Goal: Information Seeking & Learning: Learn about a topic

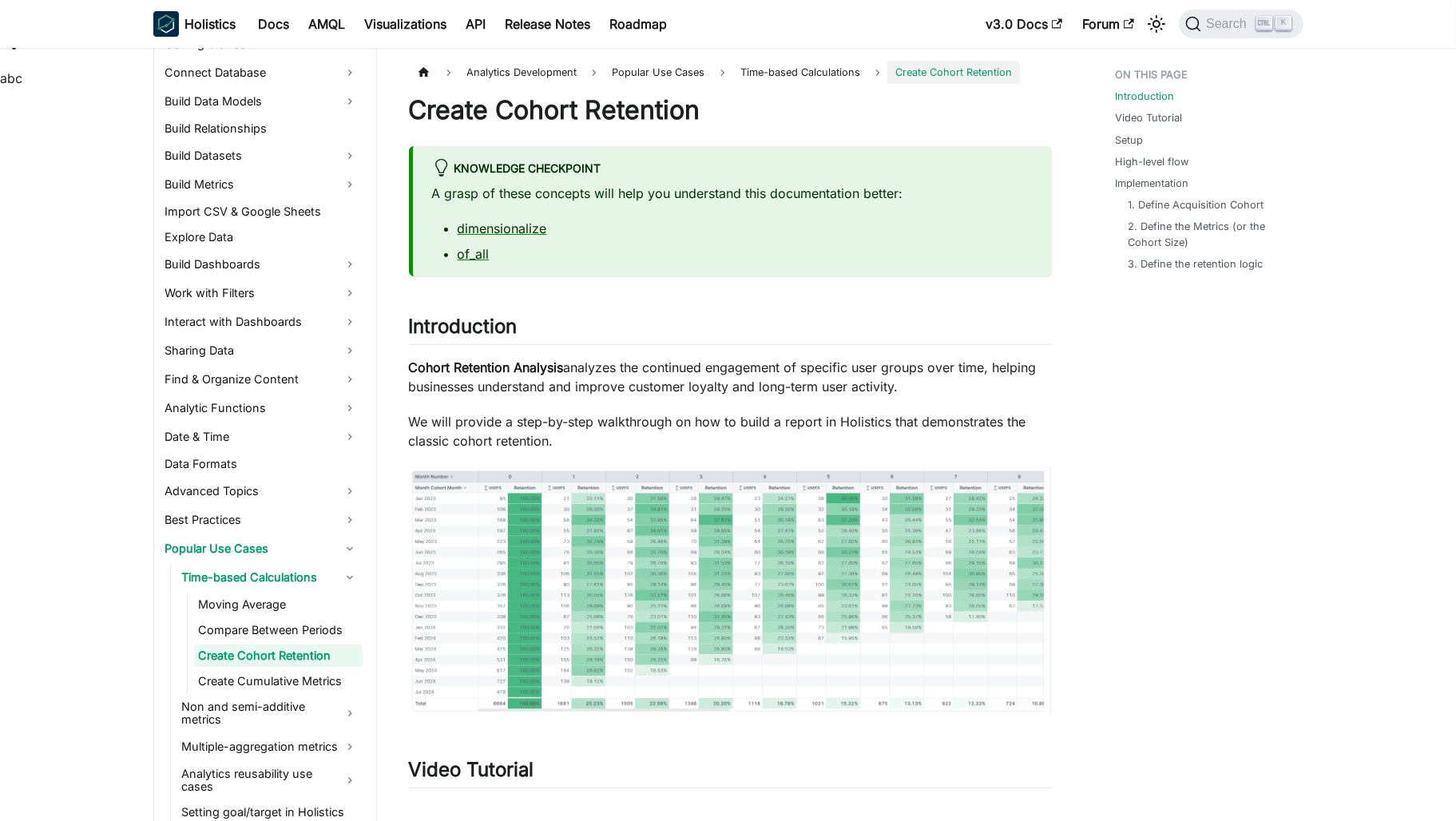
click at [720, 361] on p "Cohort Retention Analysis analyzes the continued engagement of specific user gr…" at bounding box center [730, 377] width 643 height 39
drag, startPoint x: 720, startPoint y: 361, endPoint x: 1201, endPoint y: 420, distance: 484.6
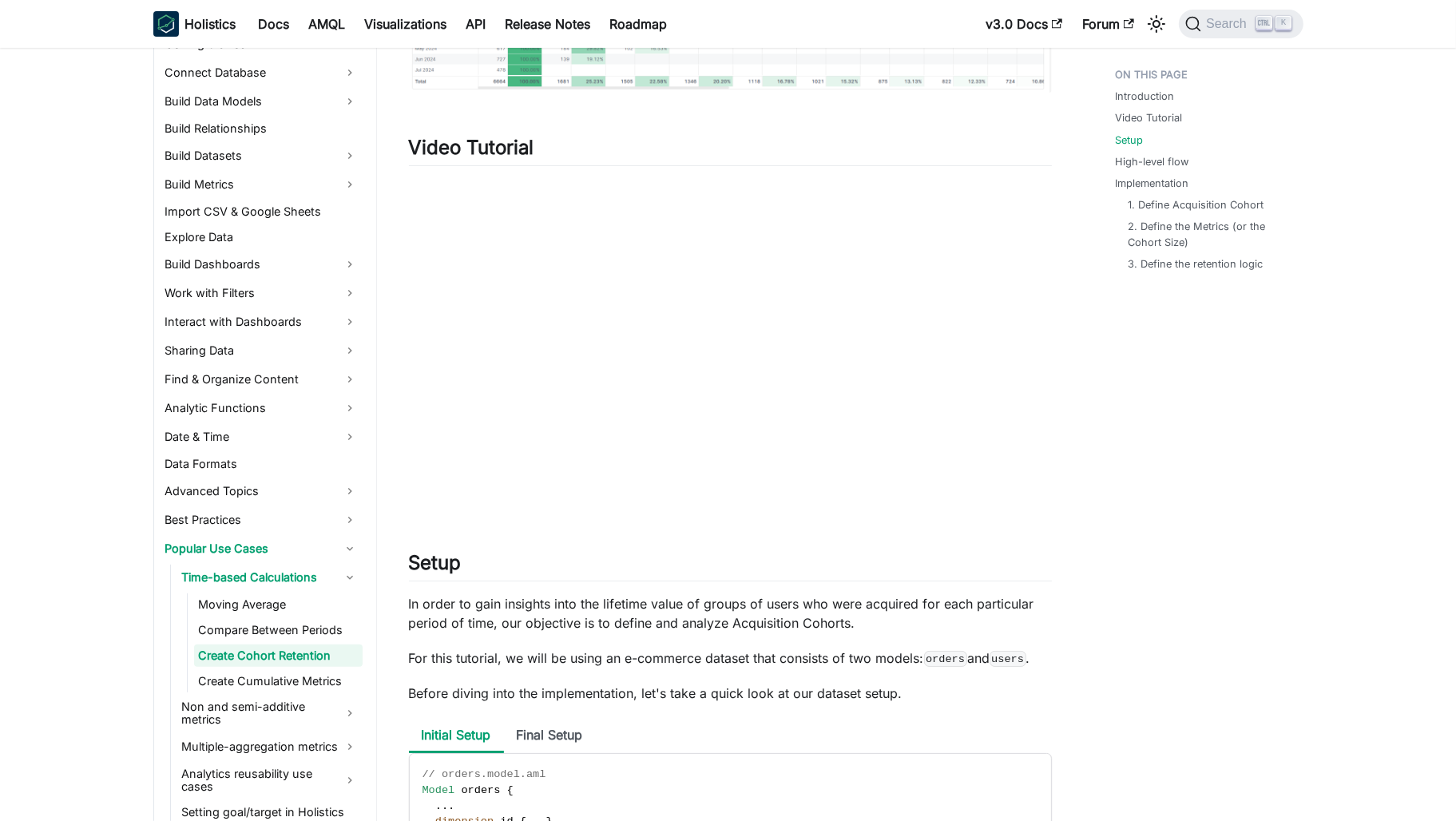
scroll to position [798, 0]
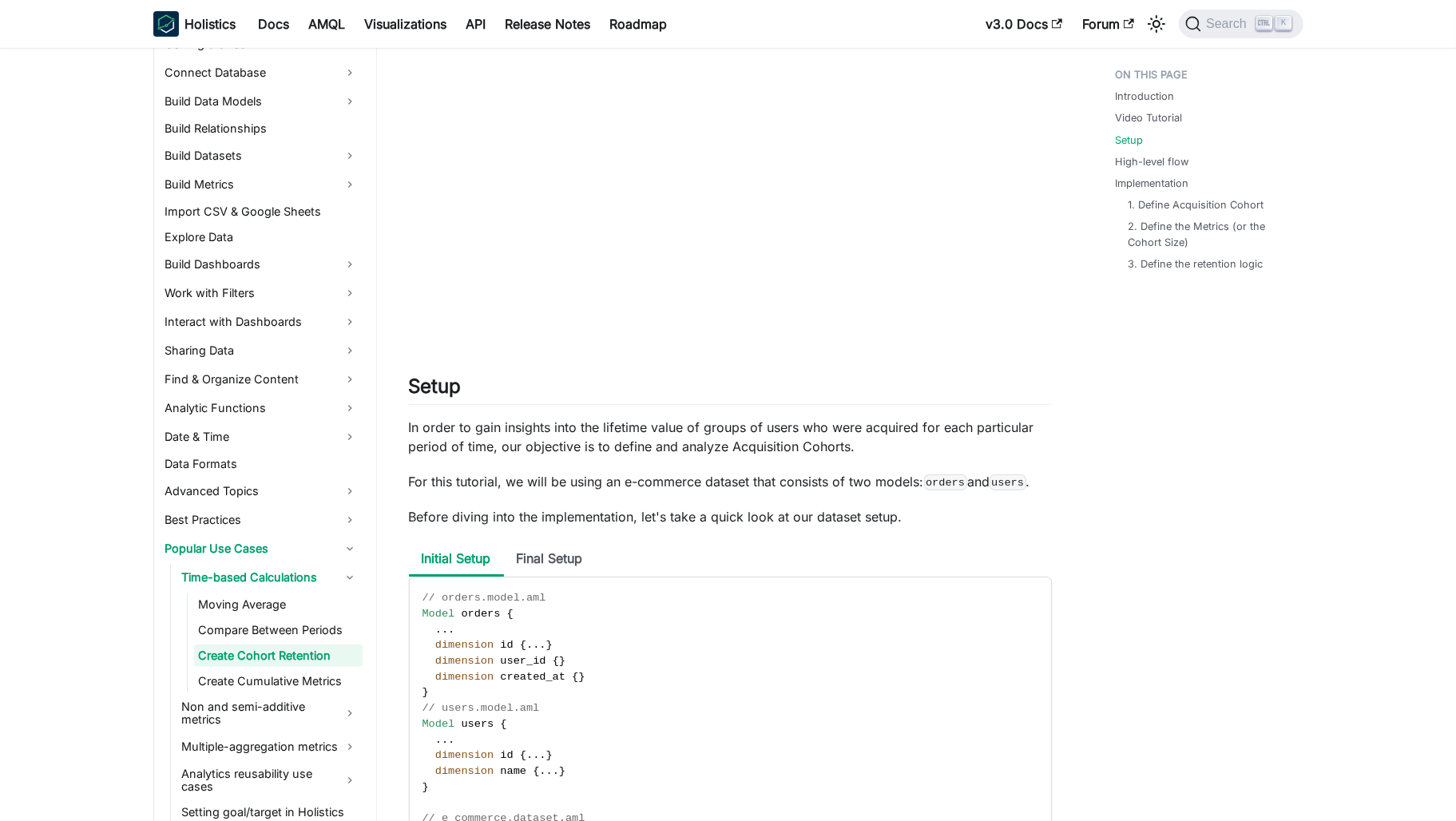
click at [423, 434] on p "In order to gain insights into the lifetime value of groups of users who were a…" at bounding box center [730, 437] width 643 height 39
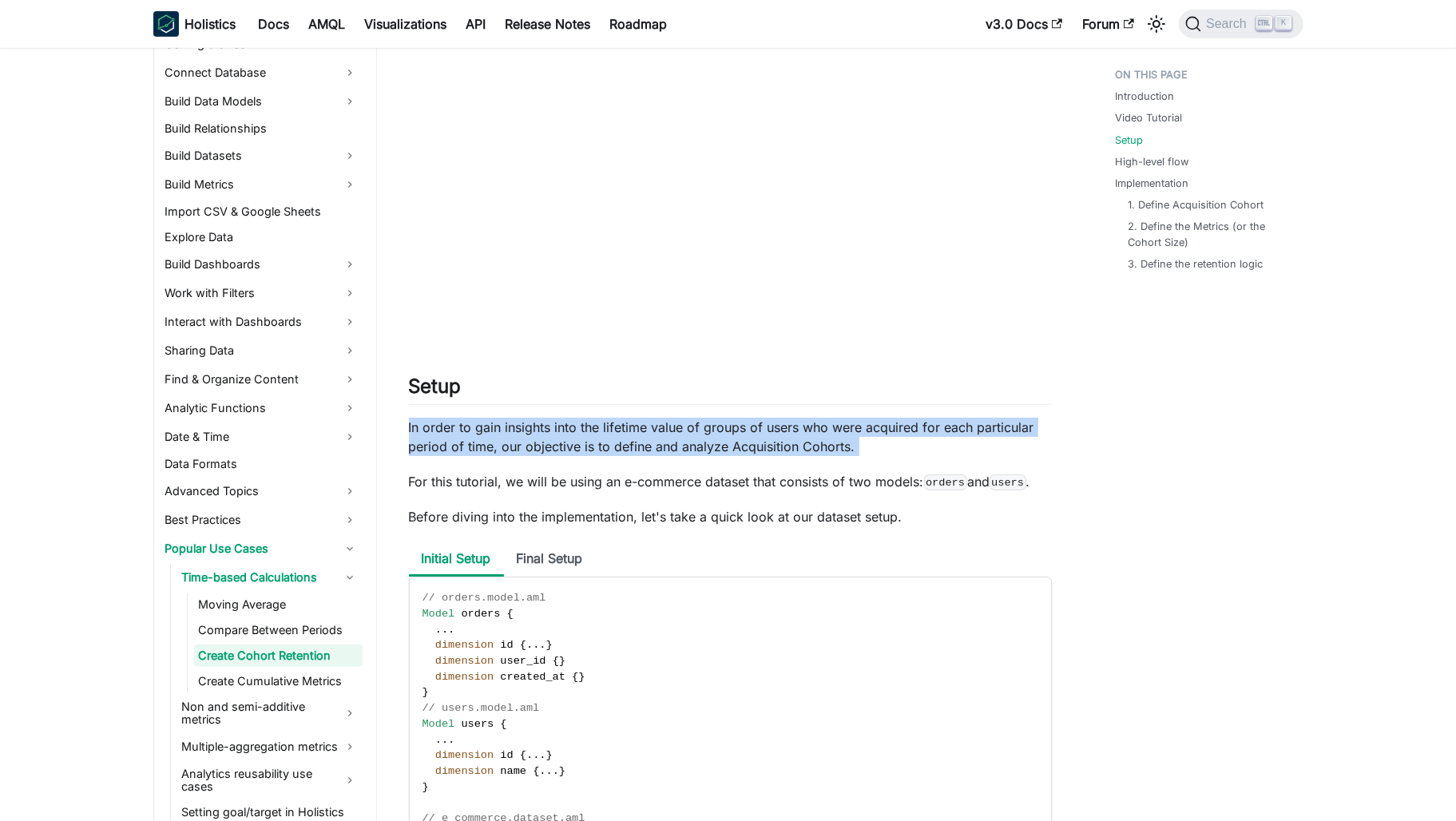
click at [423, 434] on p "In order to gain insights into the lifetime value of groups of users who were a…" at bounding box center [730, 437] width 643 height 39
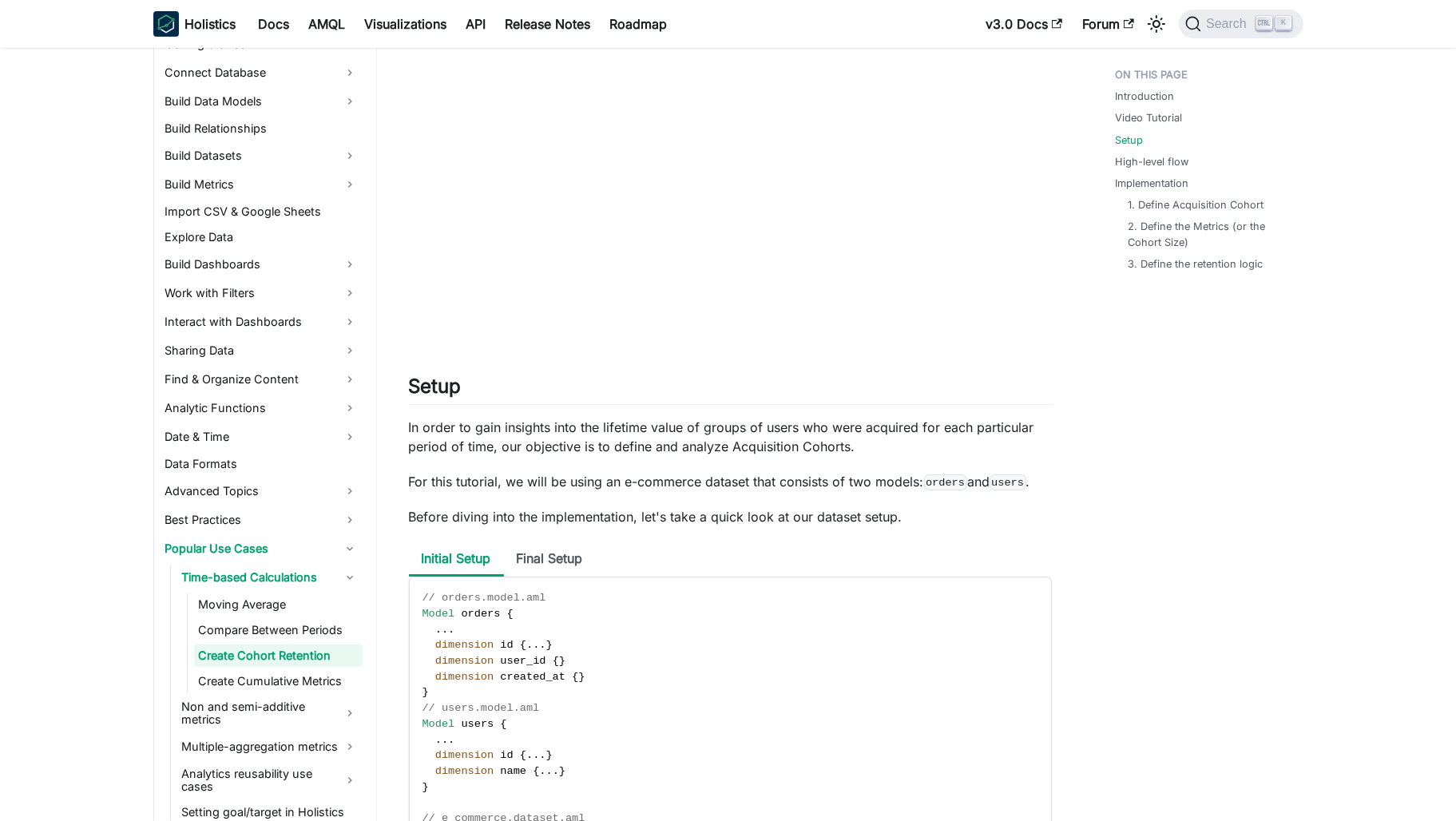
drag, startPoint x: 423, startPoint y: 434, endPoint x: 645, endPoint y: 472, distance: 225.2
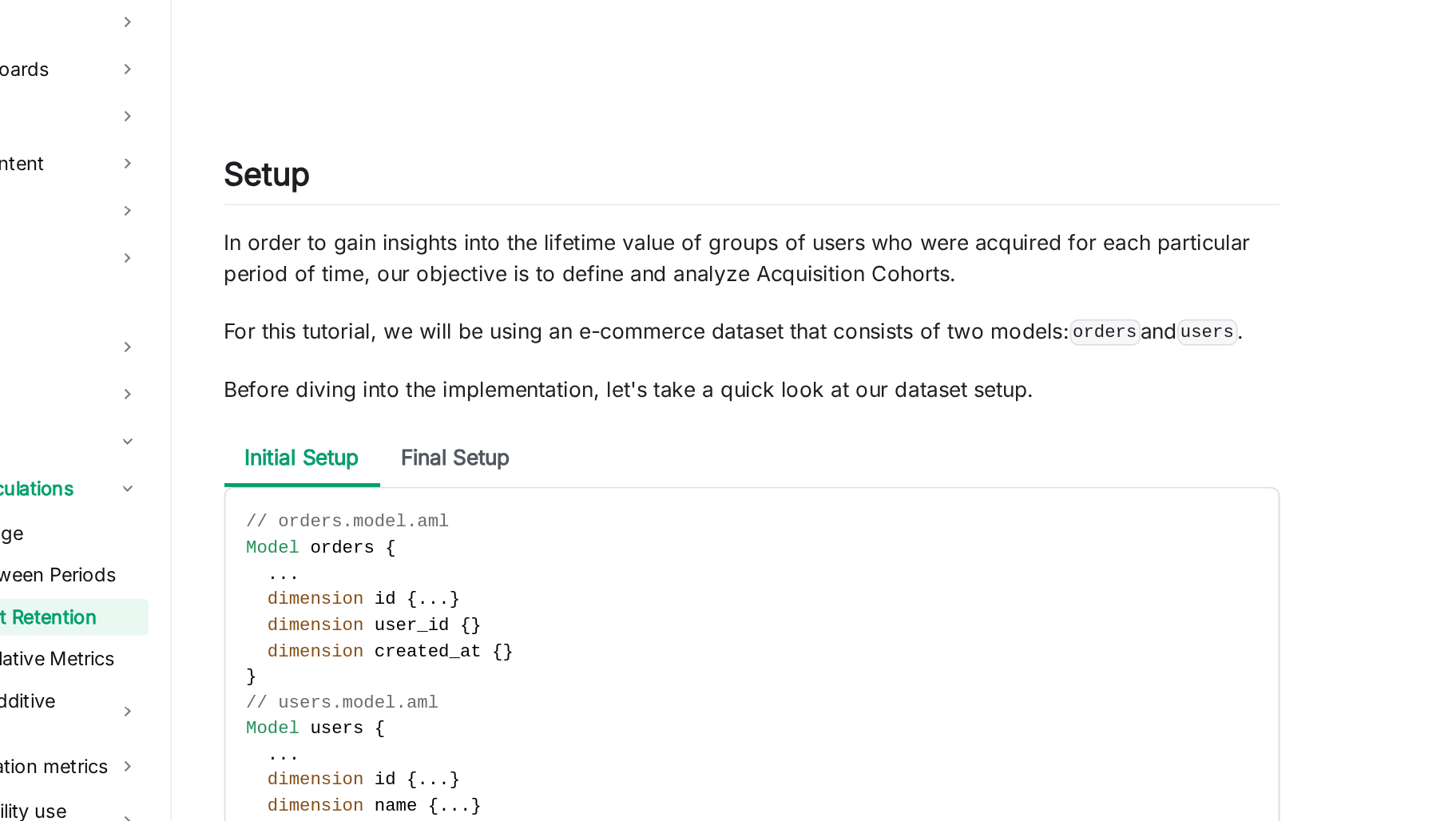
click at [564, 420] on p "In order to gain insights into the lifetime value of groups of users who were a…" at bounding box center [730, 437] width 643 height 39
click at [552, 418] on link at bounding box center [550, 410] width 4 height 16
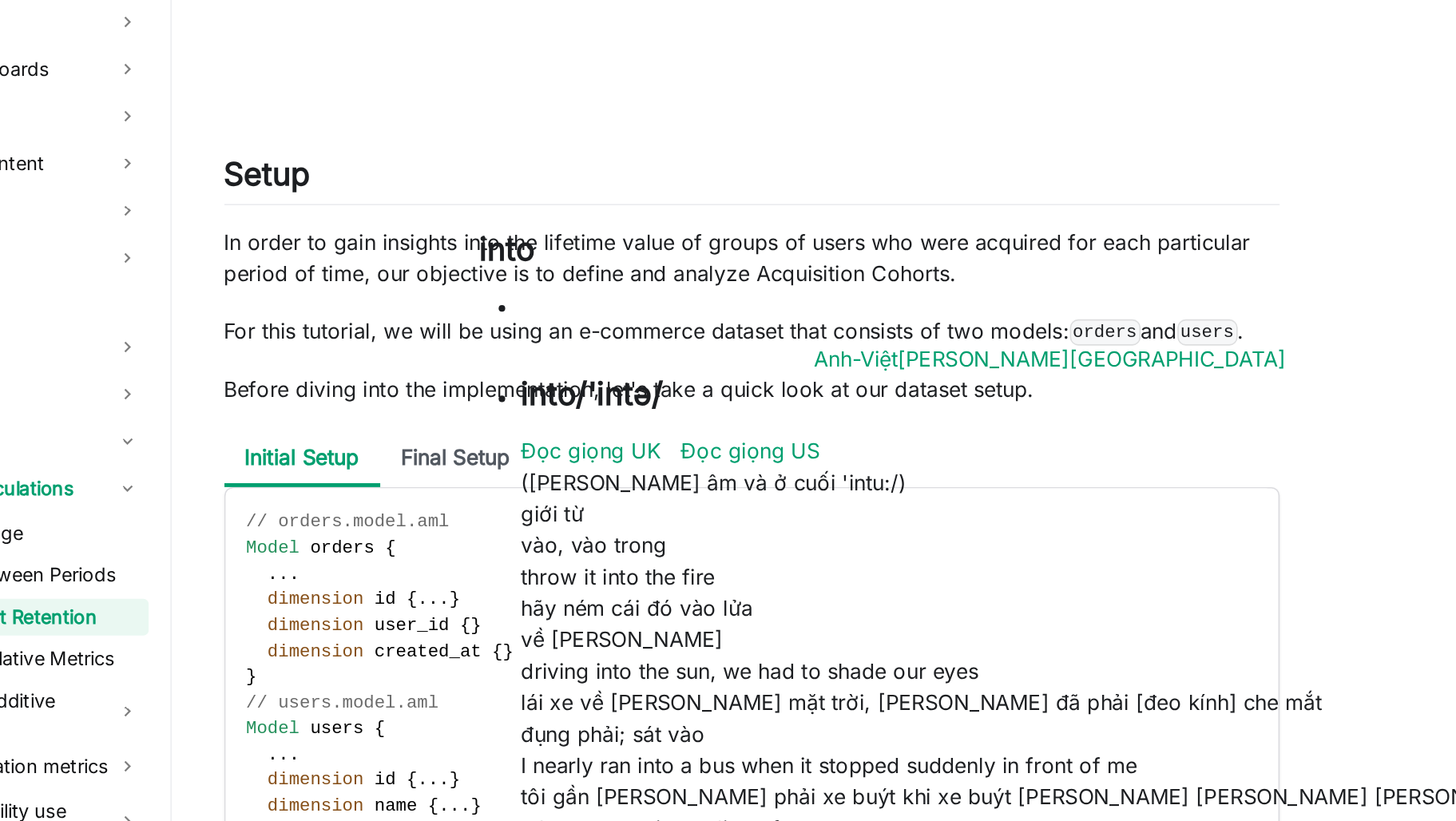
click at [1002, 510] on p "Before diving into the implementation, let's take a quick look at our dataset s…" at bounding box center [730, 516] width 643 height 19
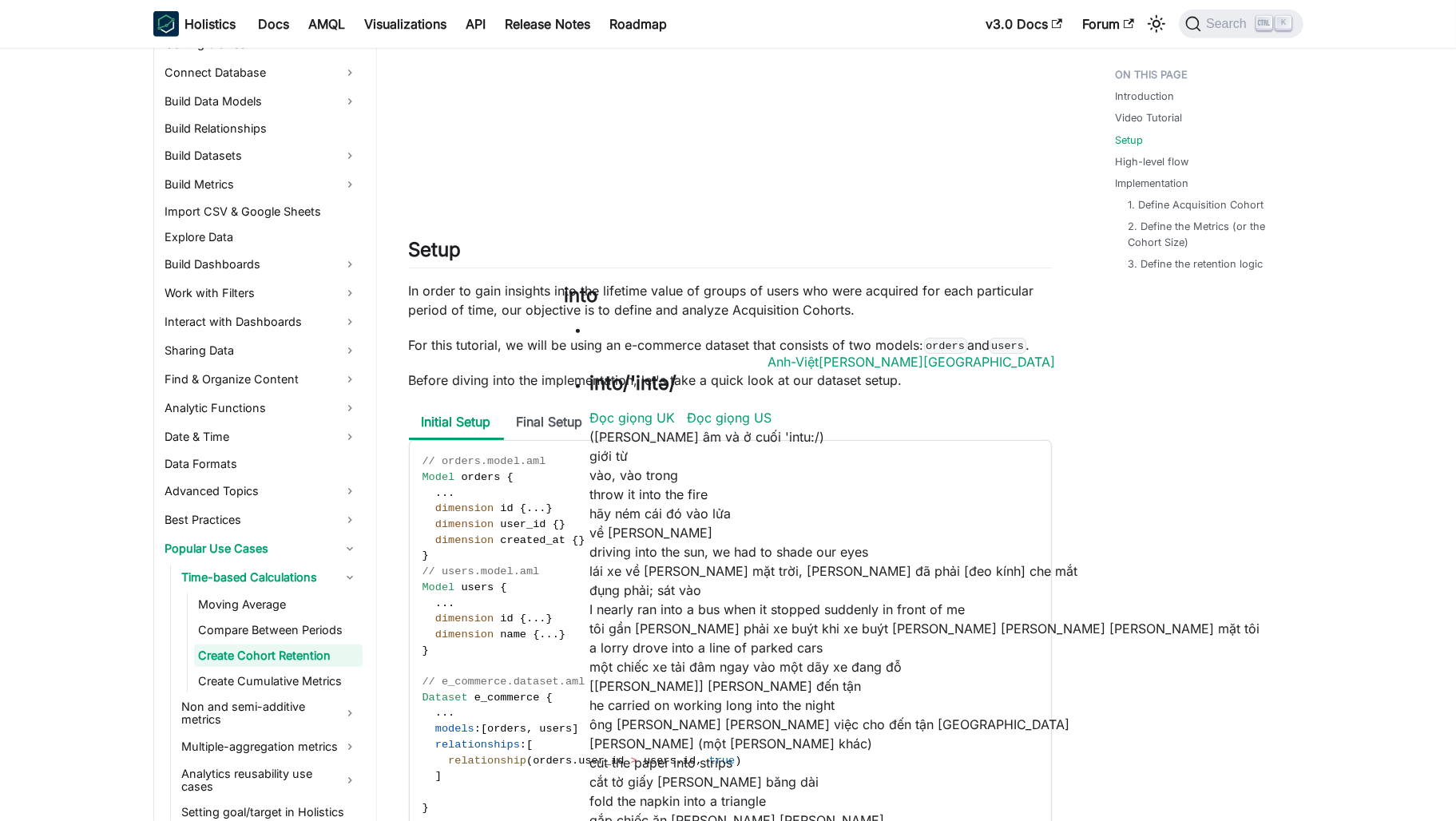
scroll to position [958, 0]
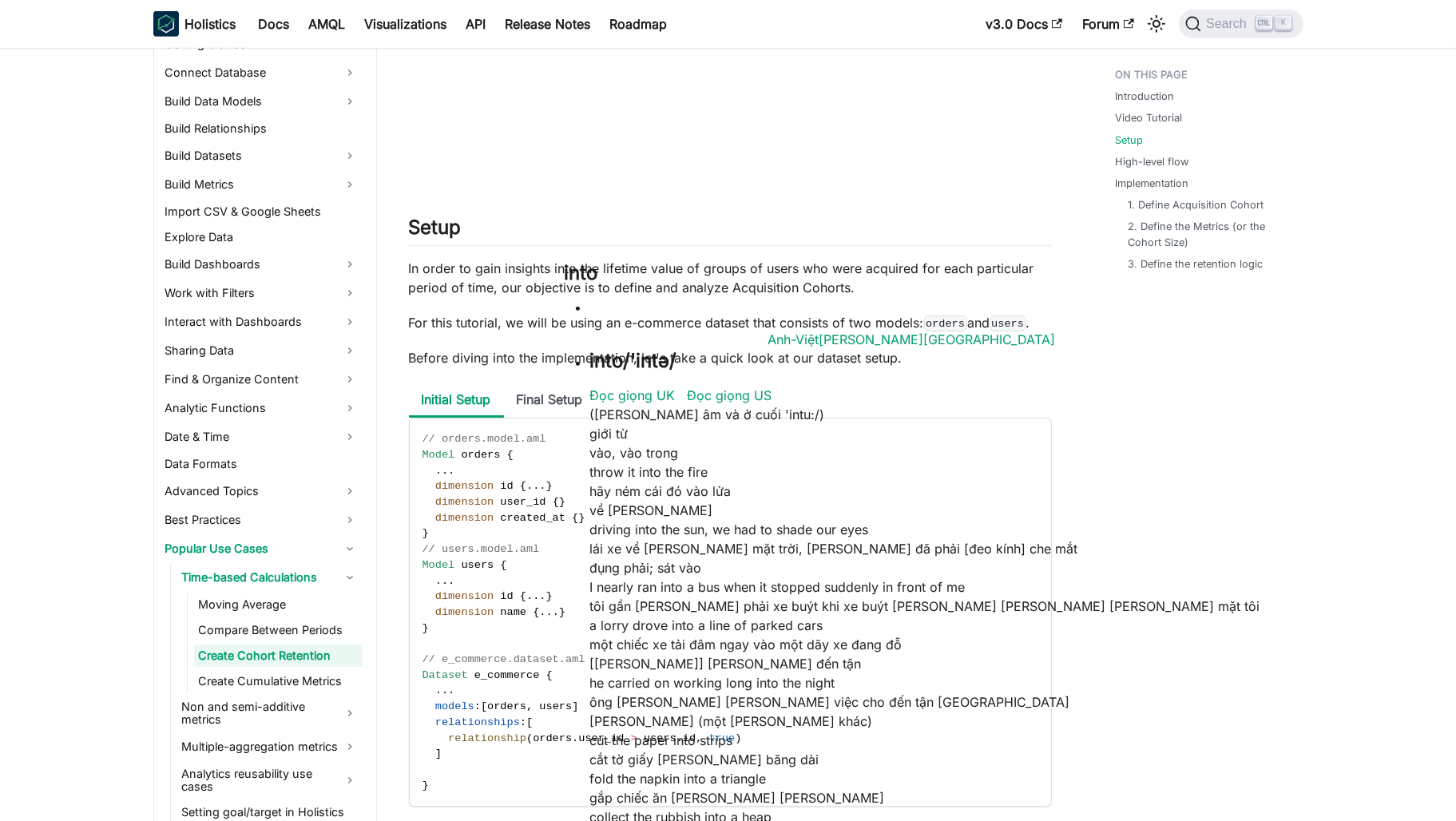
click at [626, 358] on p "Before diving into the implementation, let's take a quick look at our dataset s…" at bounding box center [730, 358] width 643 height 19
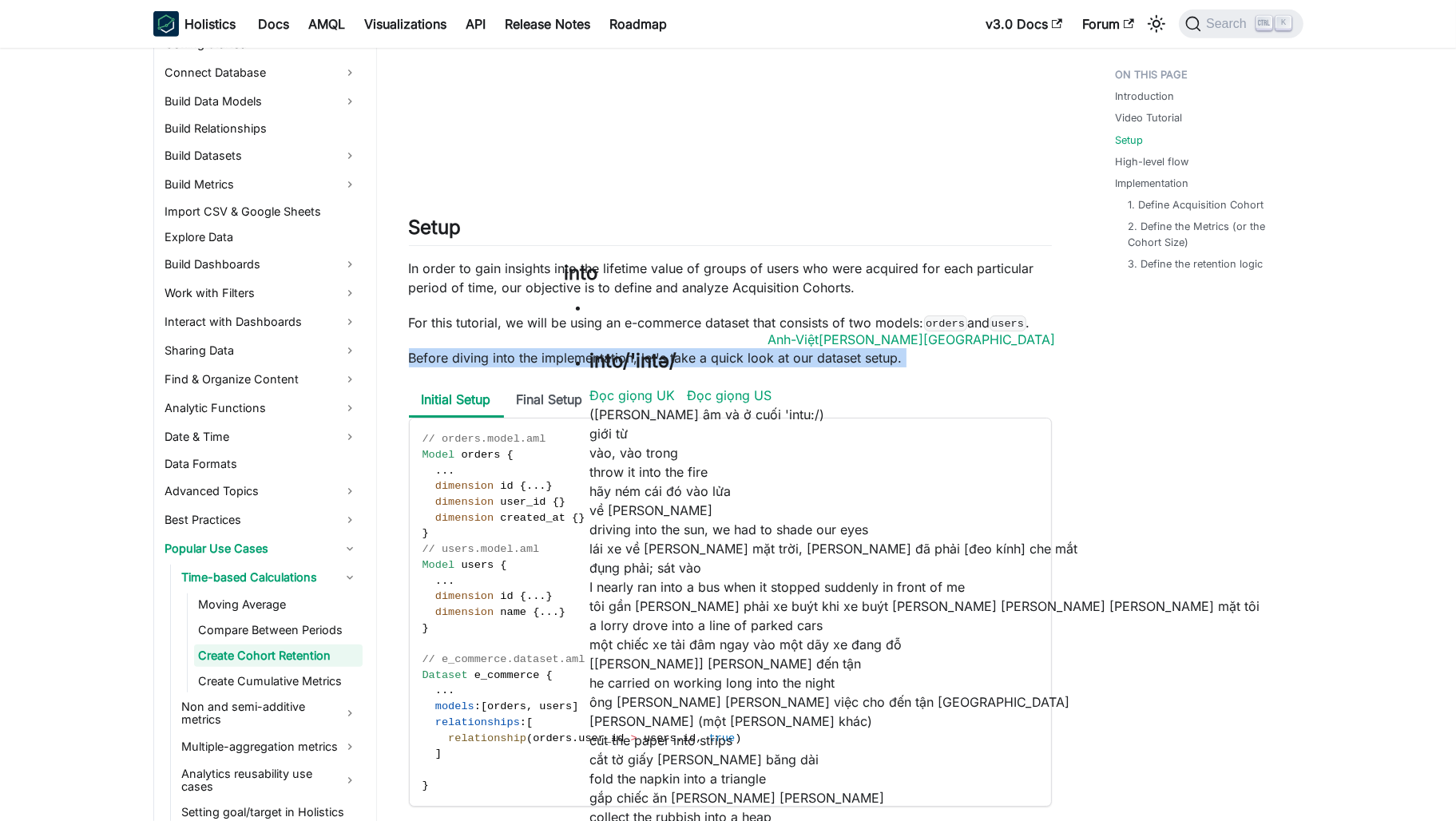
click at [626, 358] on p "Before diving into the implementation, let's take a quick look at our dataset s…" at bounding box center [730, 358] width 643 height 19
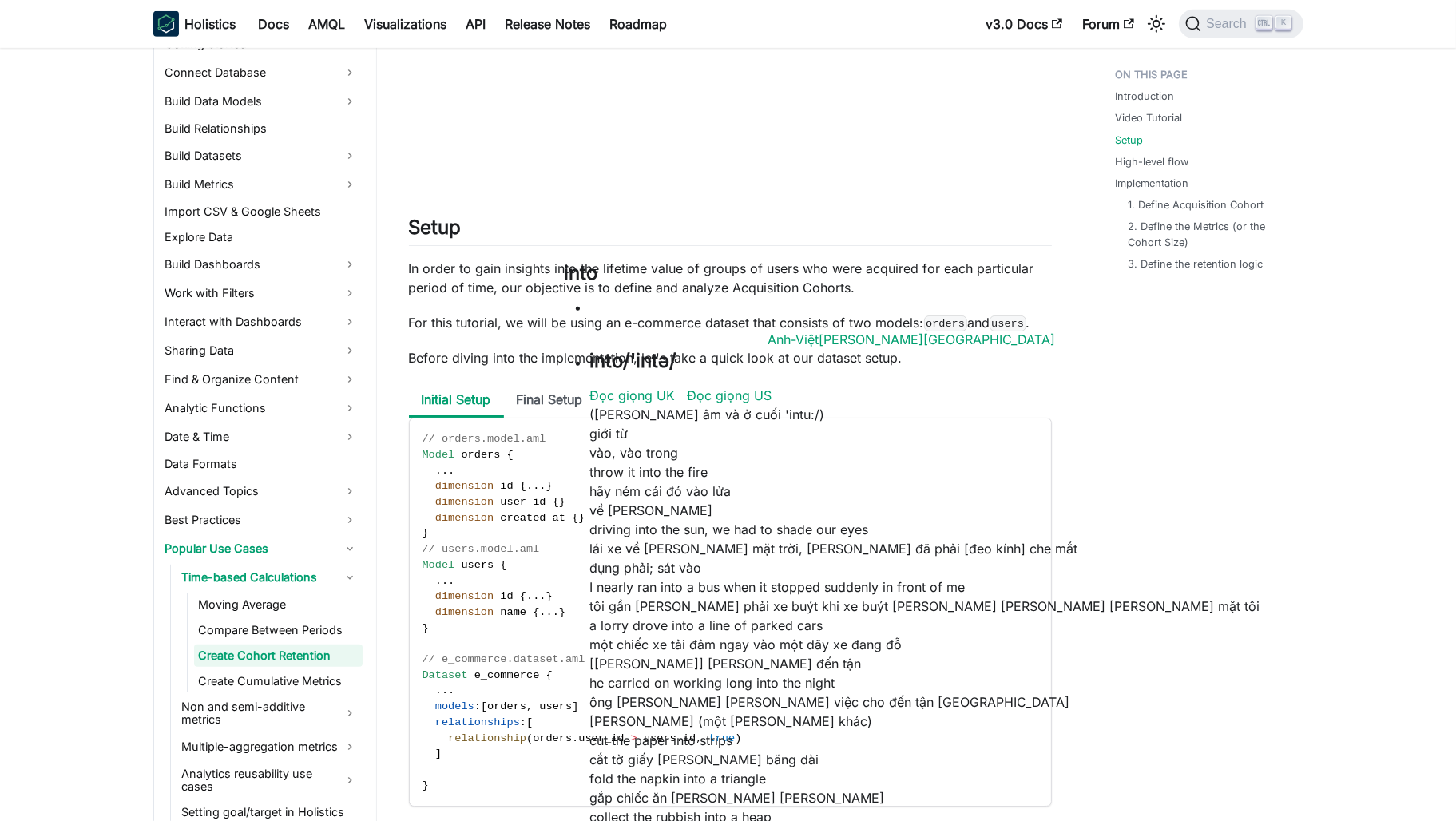
drag, startPoint x: 626, startPoint y: 358, endPoint x: 1102, endPoint y: 377, distance: 476.4
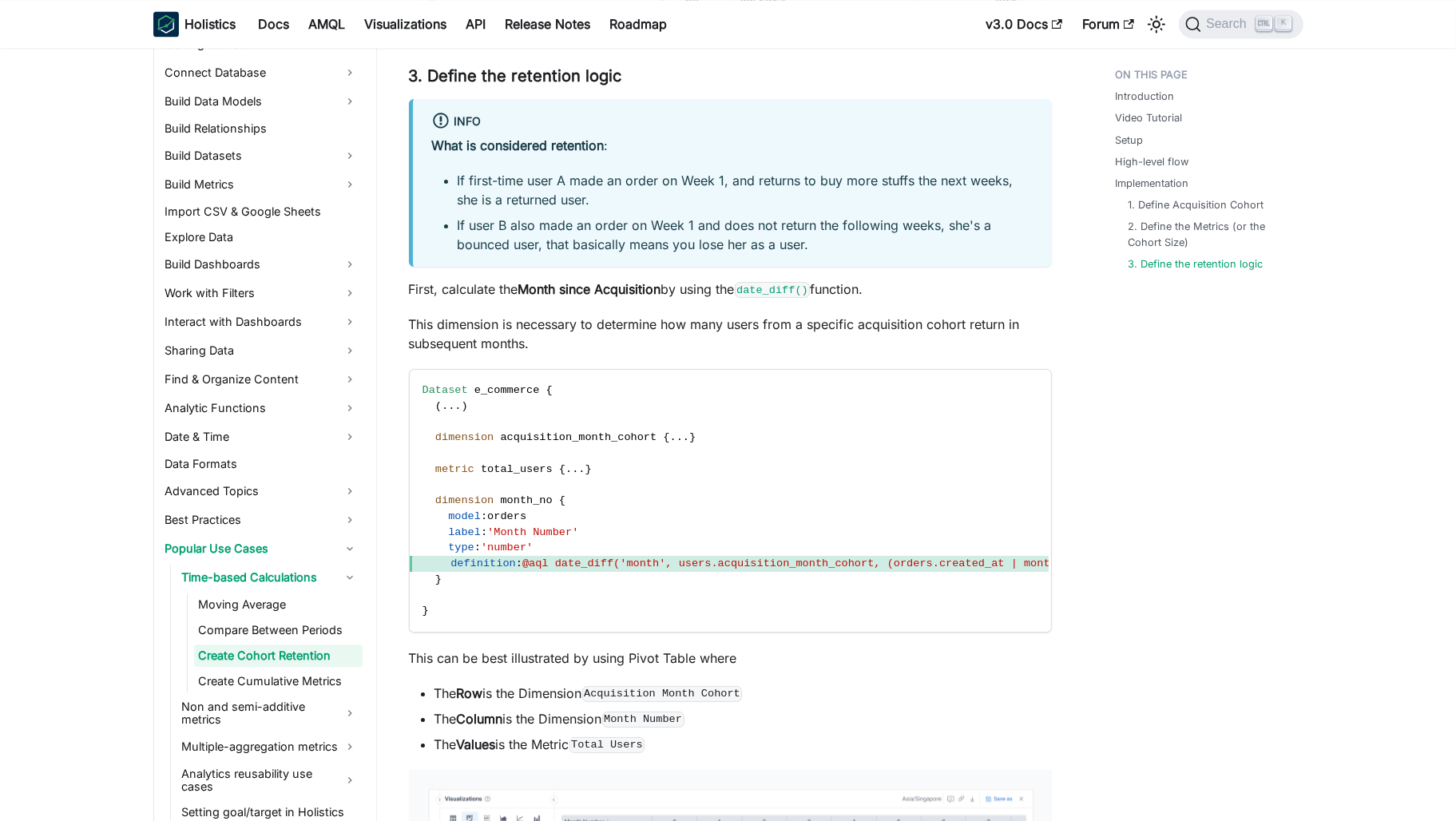
scroll to position [3991, 0]
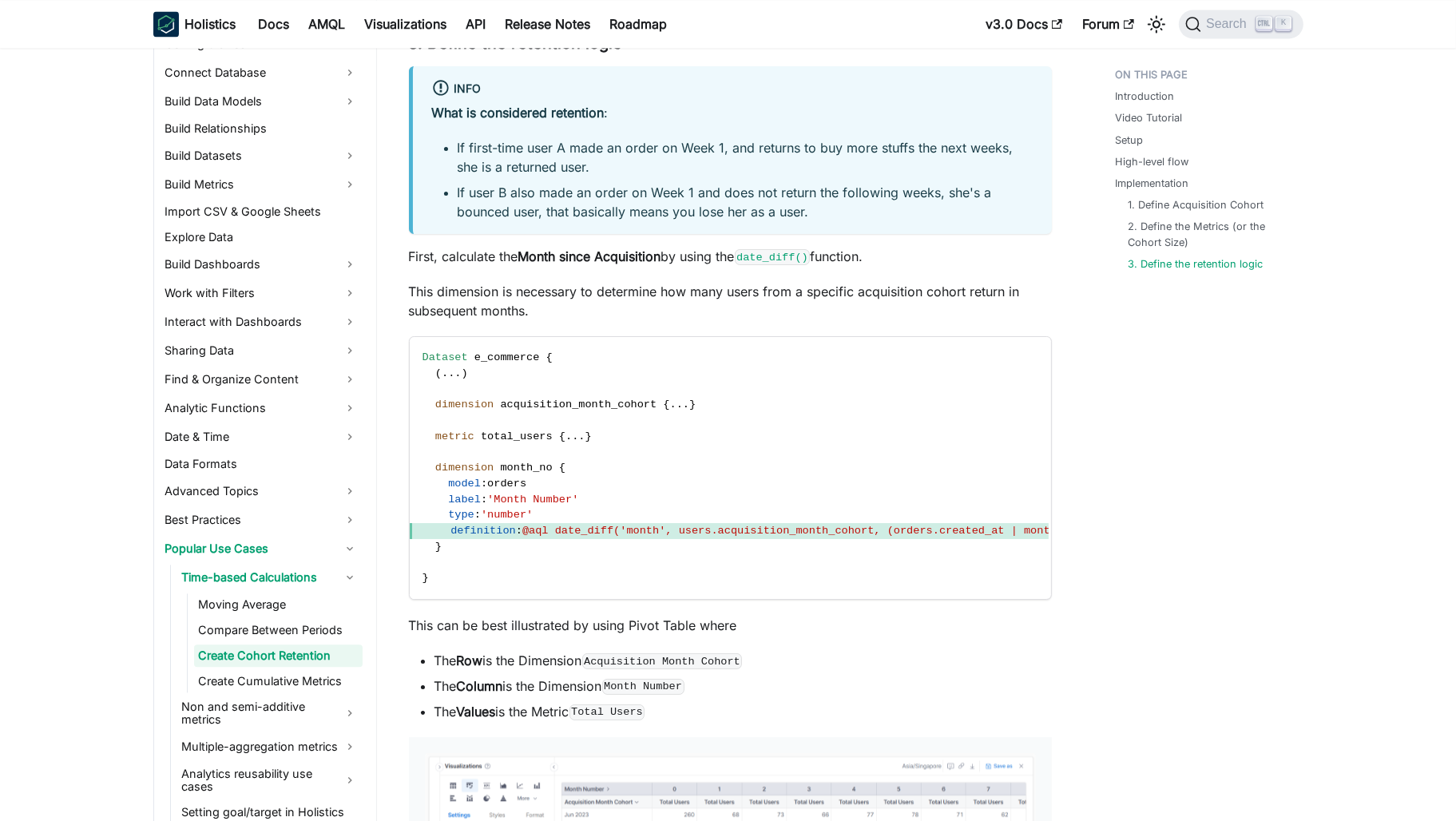
click at [461, 297] on p "This dimension is necessary to determine how many users from a specific acquisi…" at bounding box center [730, 300] width 643 height 39
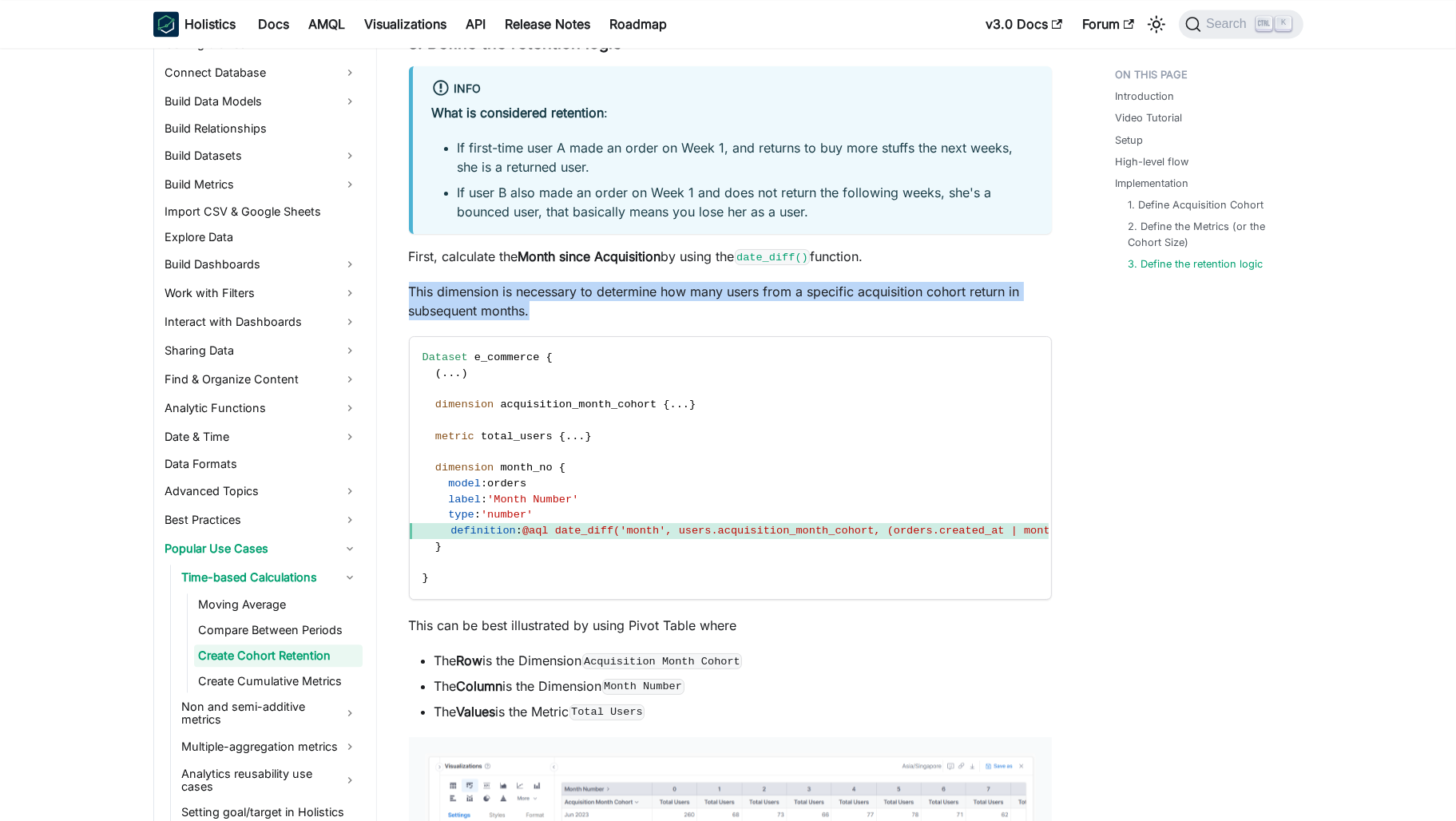
click at [461, 297] on p "This dimension is necessary to determine how many users from a specific acquisi…" at bounding box center [730, 300] width 643 height 39
click at [777, 315] on p "This dimension is necessary to determine how many users from a specific acquisi…" at bounding box center [730, 300] width 643 height 39
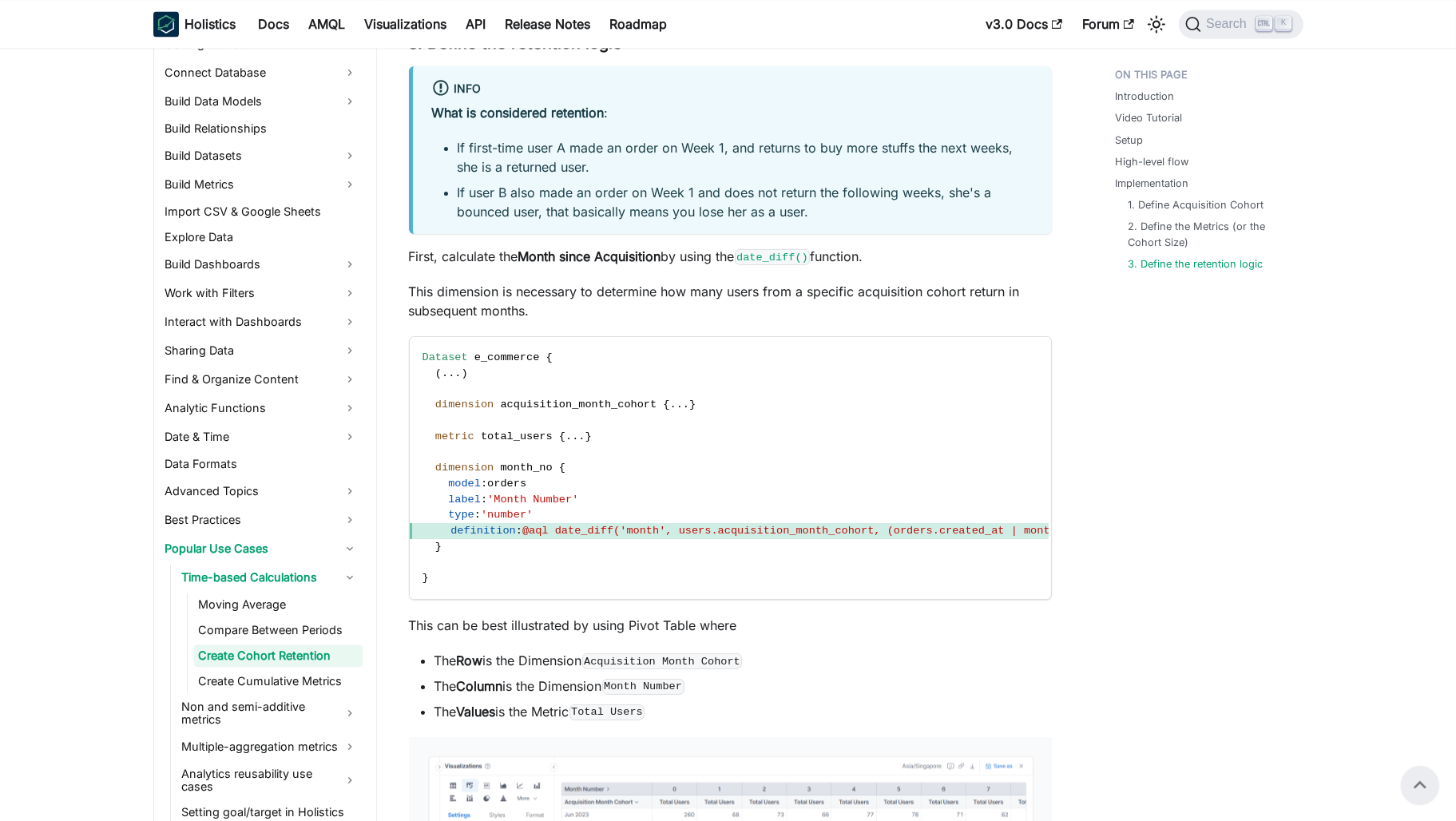
click at [740, 250] on p "First, calculate the Month since Acquisition by using the date_diff() function." at bounding box center [730, 256] width 643 height 19
drag, startPoint x: 740, startPoint y: 250, endPoint x: 710, endPoint y: 320, distance: 76.2
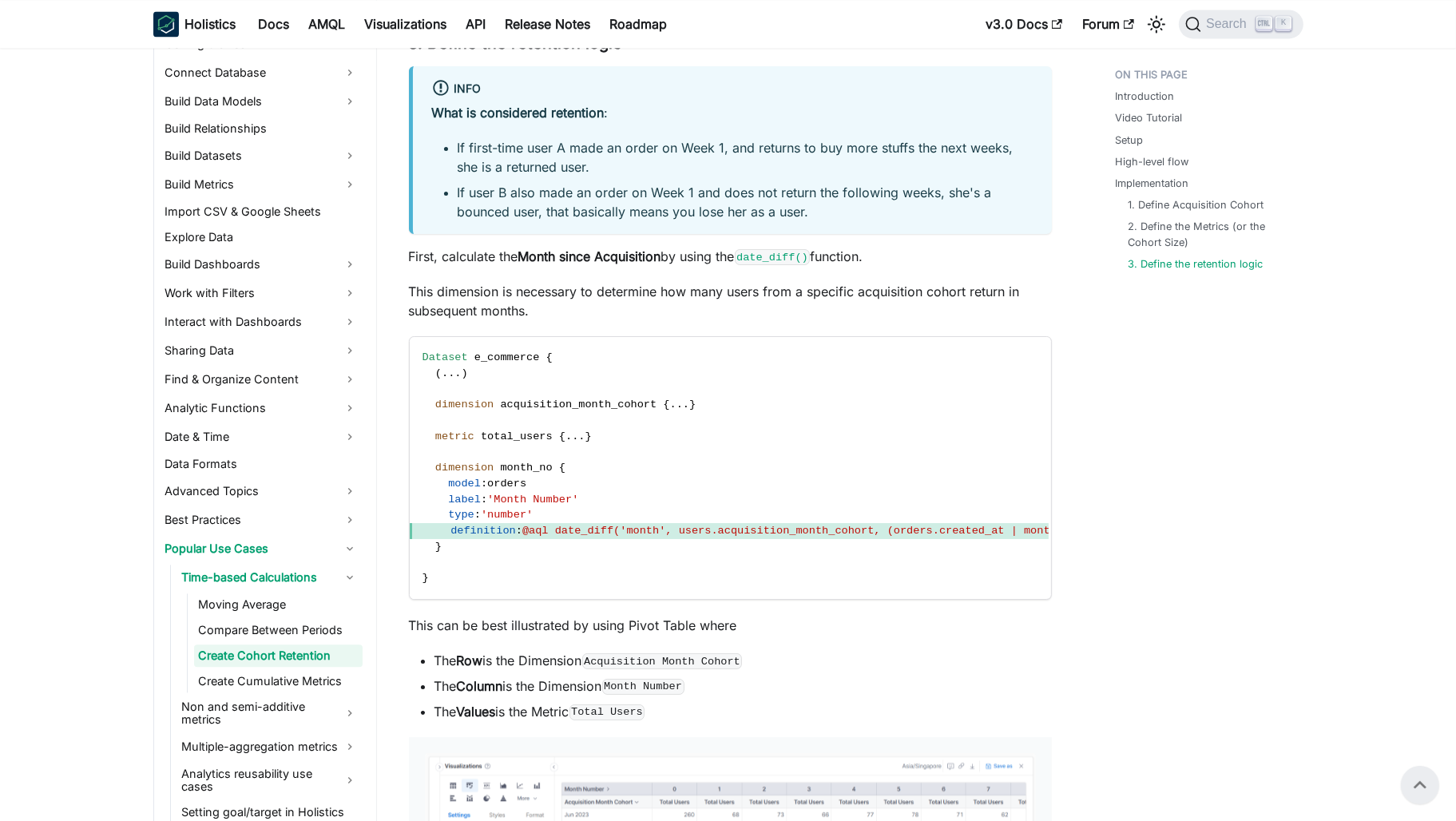
click at [665, 294] on p "This dimension is necessary to determine how many users from a specific acquisi…" at bounding box center [730, 300] width 643 height 39
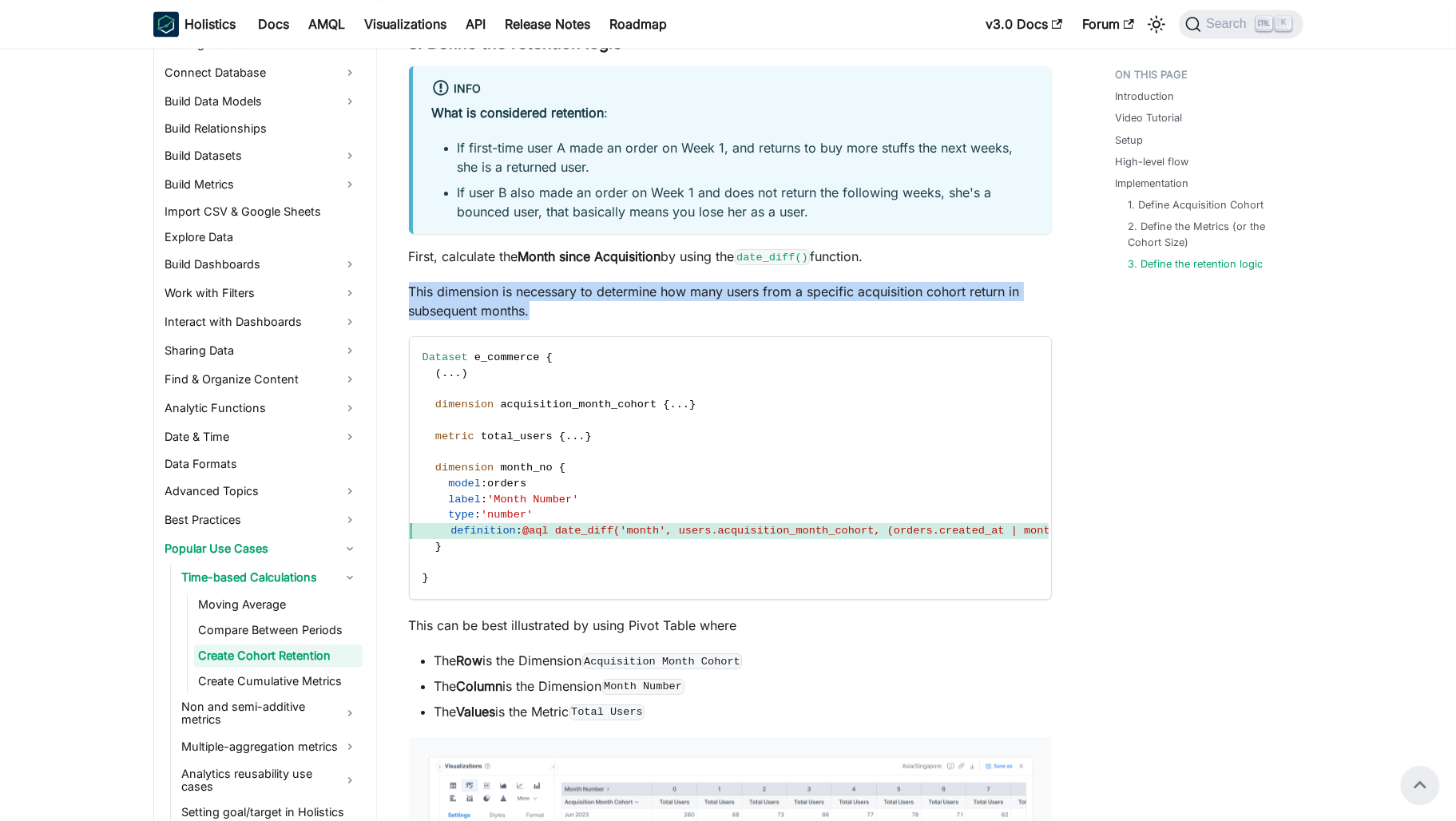
click at [665, 294] on p "This dimension is necessary to determine how many users from a specific acquisi…" at bounding box center [730, 300] width 643 height 39
drag, startPoint x: 665, startPoint y: 294, endPoint x: 670, endPoint y: 319, distance: 25.5
click at [670, 319] on p "This dimension is necessary to determine how many users from a specific acquisi…" at bounding box center [730, 300] width 643 height 39
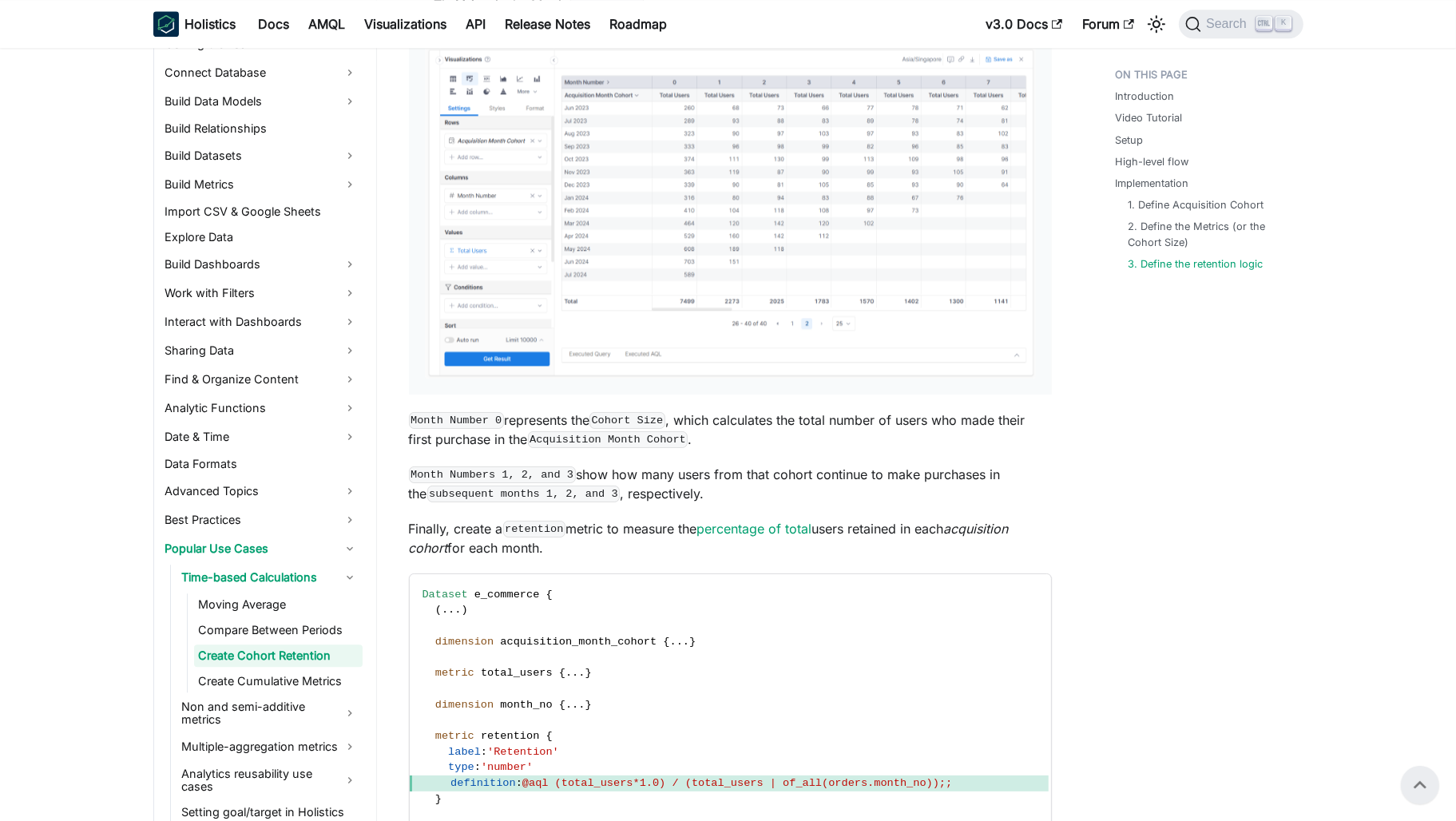
scroll to position [4550, 0]
